Goal: Browse casually: Explore the website without a specific task or goal

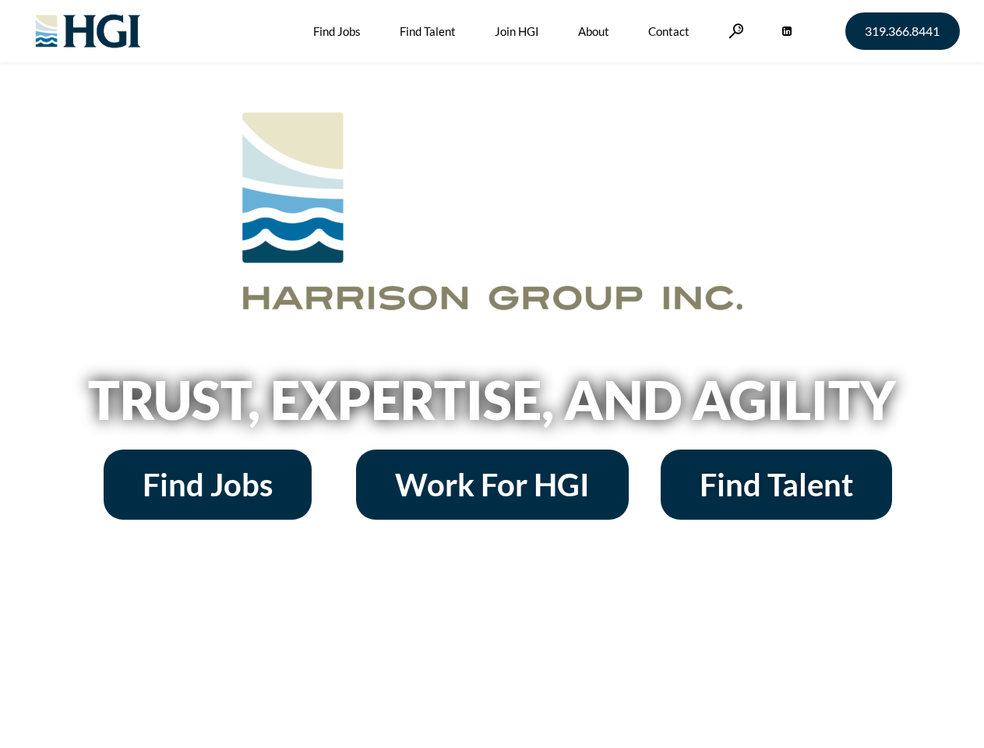
click at [492, 374] on h2 "Trust, Expertise, and Agility" at bounding box center [492, 399] width 888 height 53
click at [734, 30] on link at bounding box center [737, 30] width 16 height 15
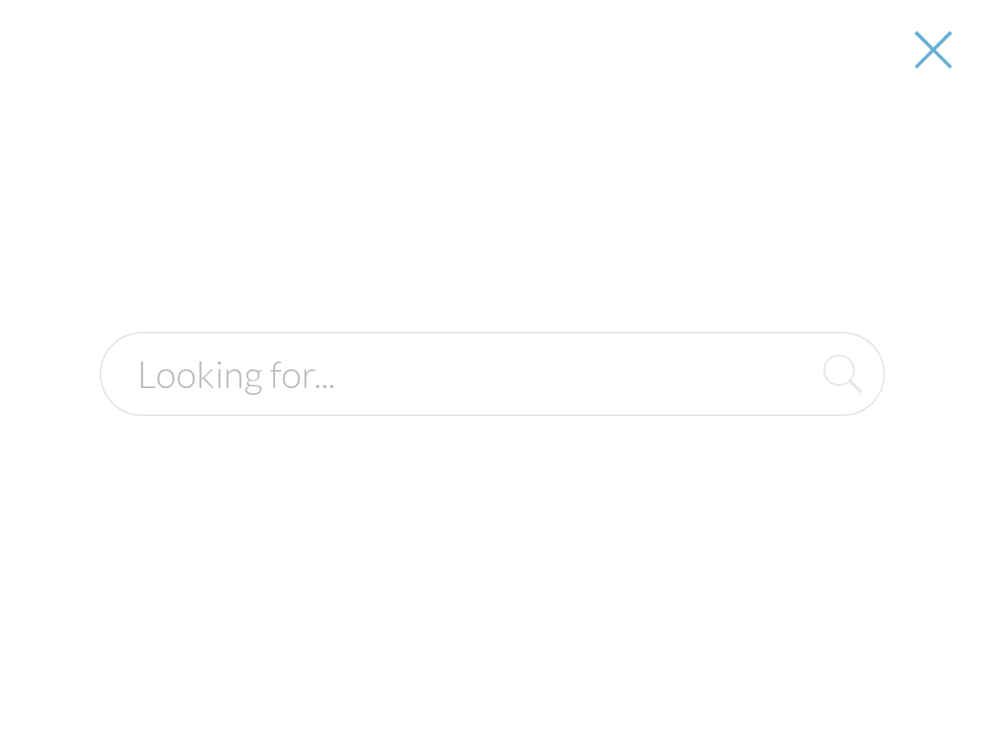
click at [492, 405] on h2 "Trust, Expertise, and Agility" at bounding box center [492, 399] width 888 height 53
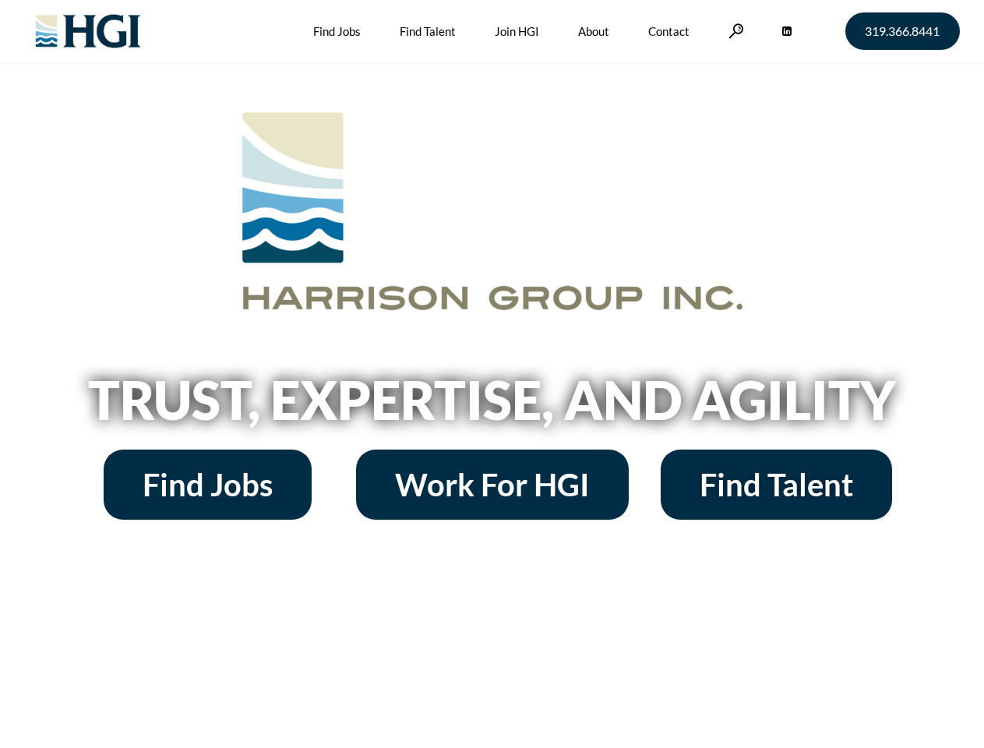
click at [492, 374] on h2 "Trust, Expertise, and Agility" at bounding box center [492, 399] width 888 height 53
click at [734, 30] on link at bounding box center [737, 30] width 16 height 15
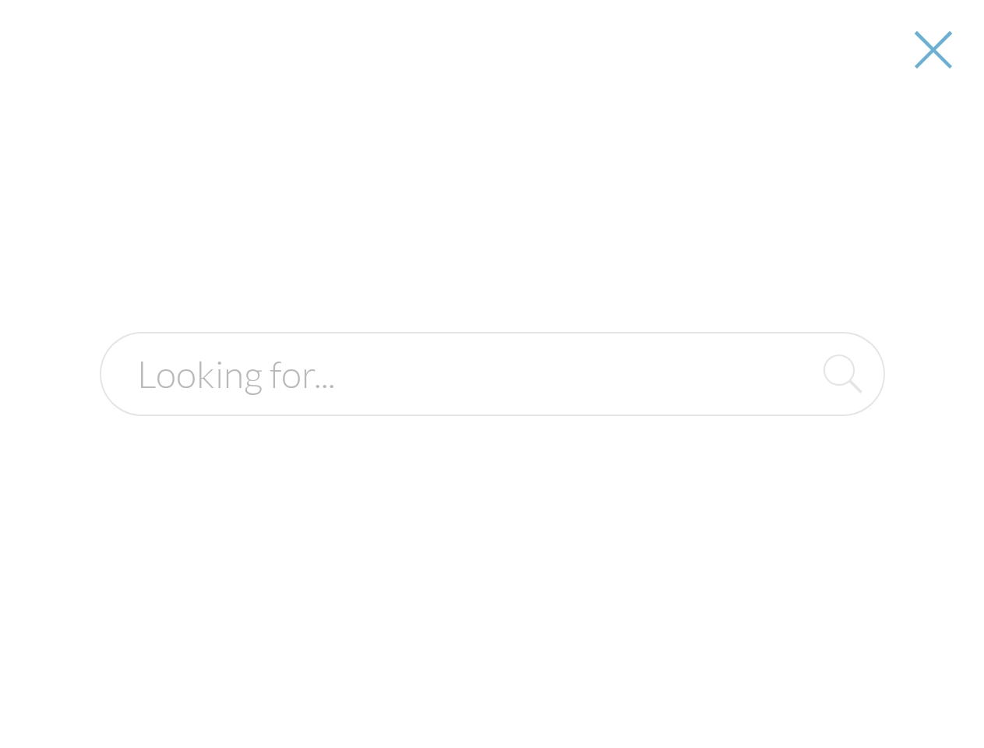
click at [492, 405] on h2 "Trust, Expertise, and Agility" at bounding box center [492, 399] width 888 height 53
